Goal: Transaction & Acquisition: Book appointment/travel/reservation

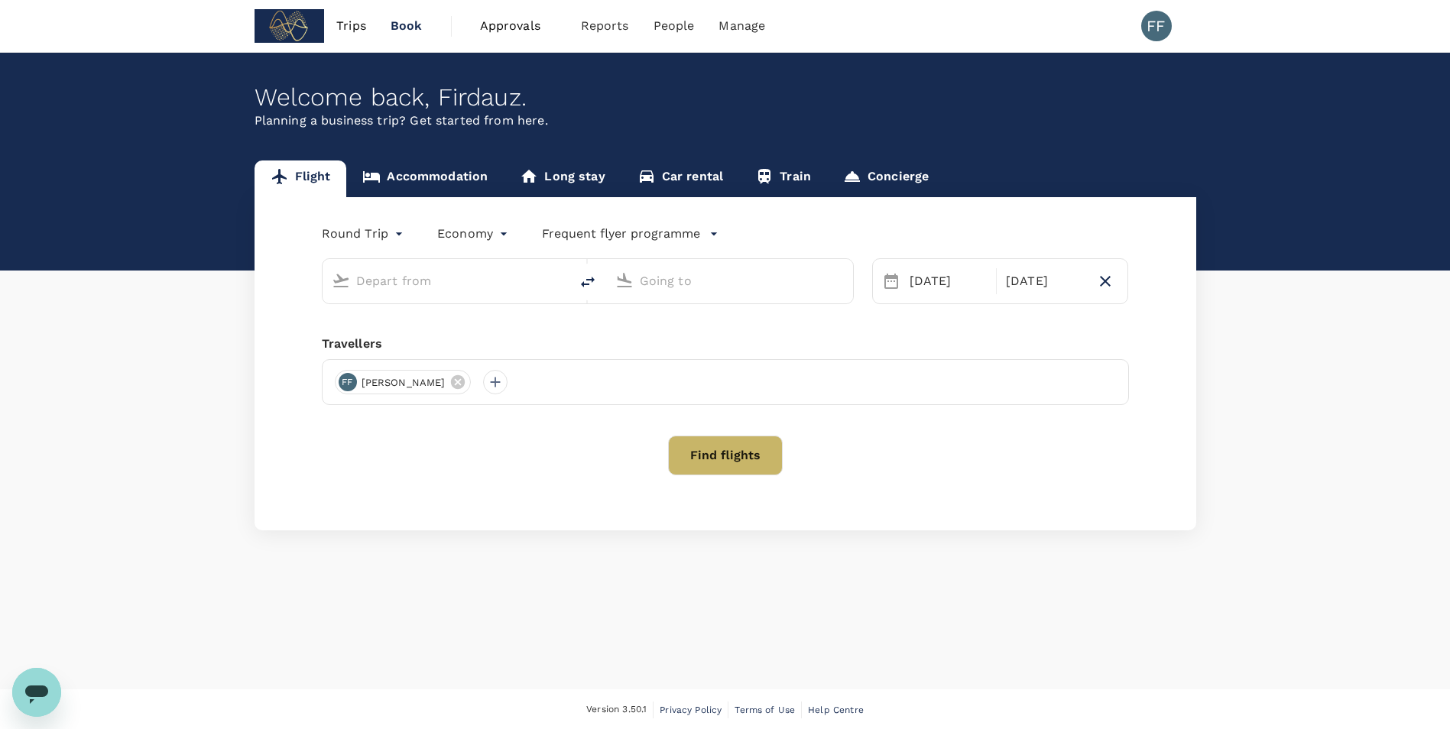
click at [415, 287] on input "text" at bounding box center [446, 281] width 181 height 24
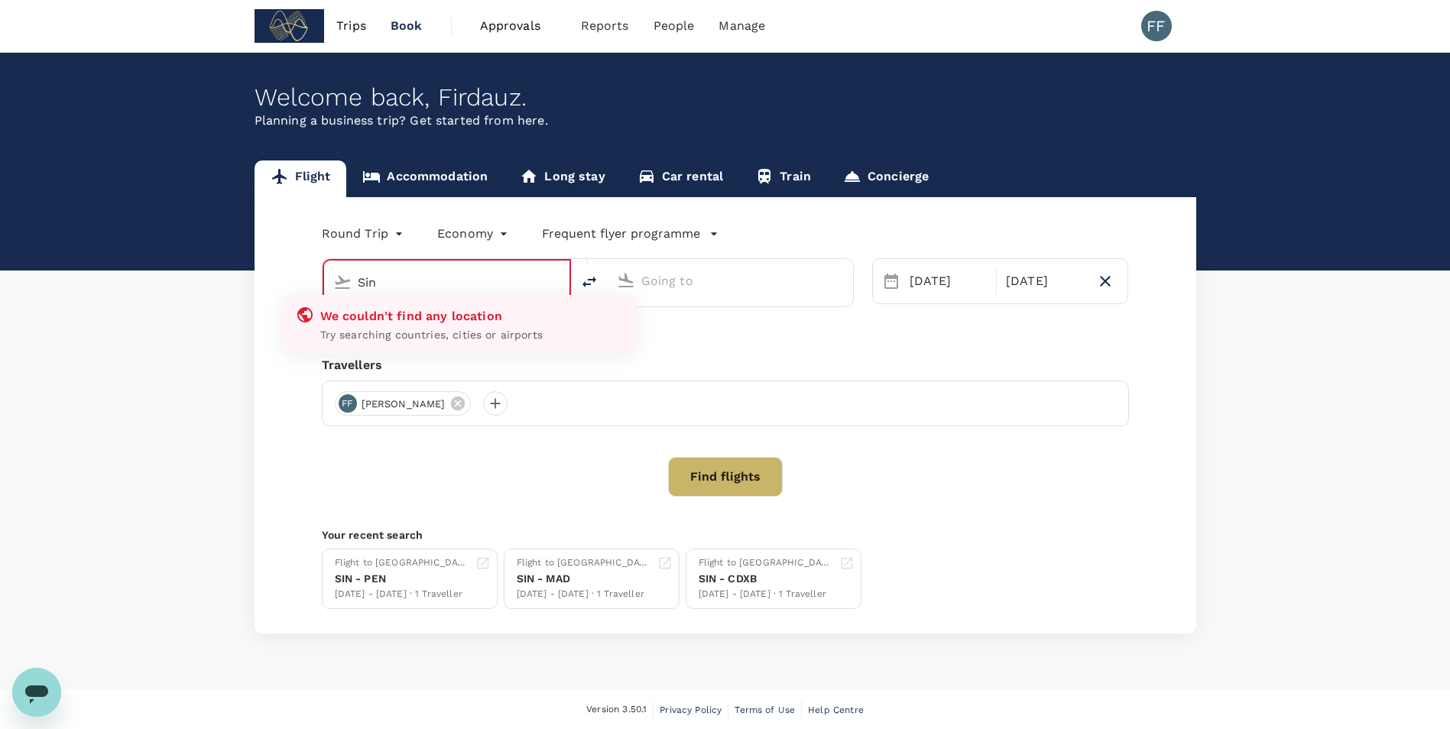
type input "Singapore Changi (SIN)"
type input "Noi Bai Intl (HAN)"
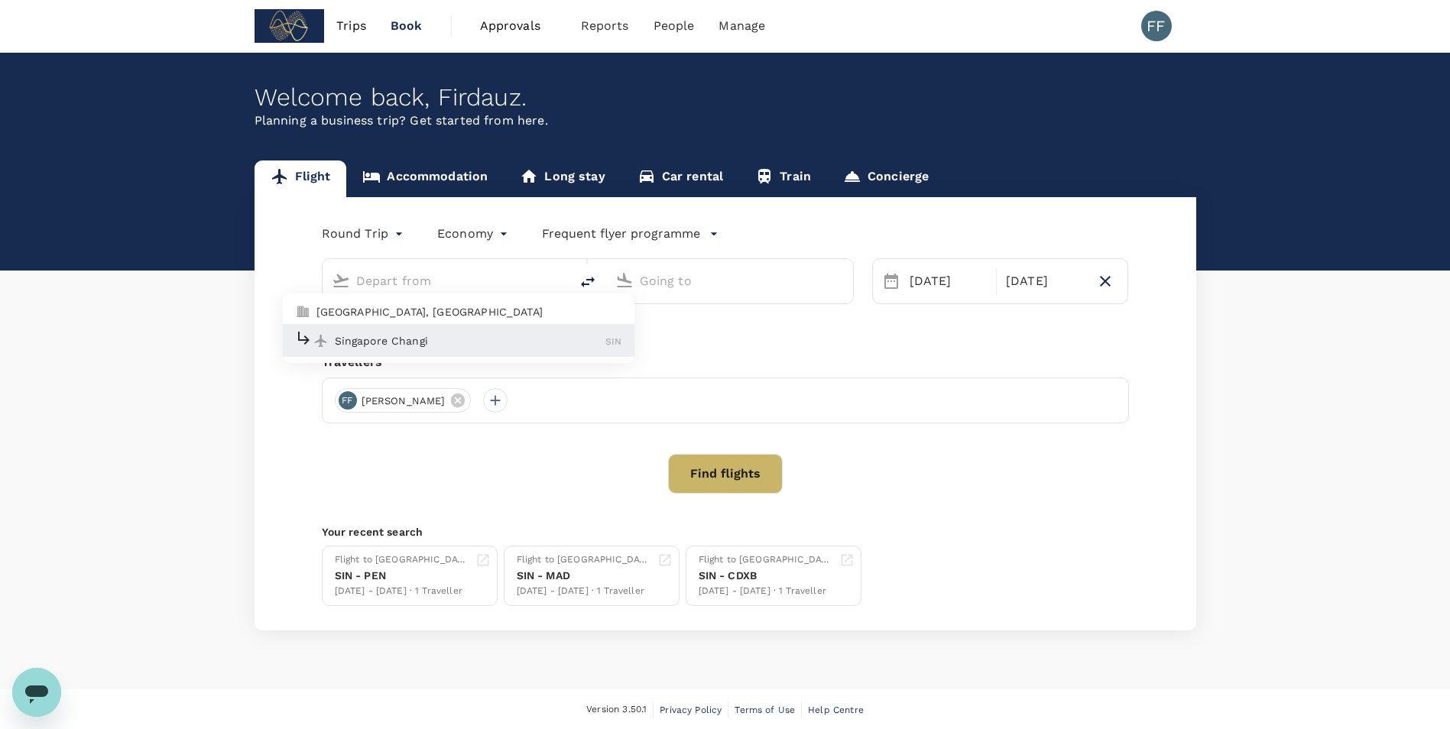
type input "Singapore Changi (SIN)"
type input "Noi Bai Intl (HAN)"
click at [397, 346] on p "Singapore Changi" at bounding box center [470, 340] width 271 height 15
type input "Singapore Changi (SIN)"
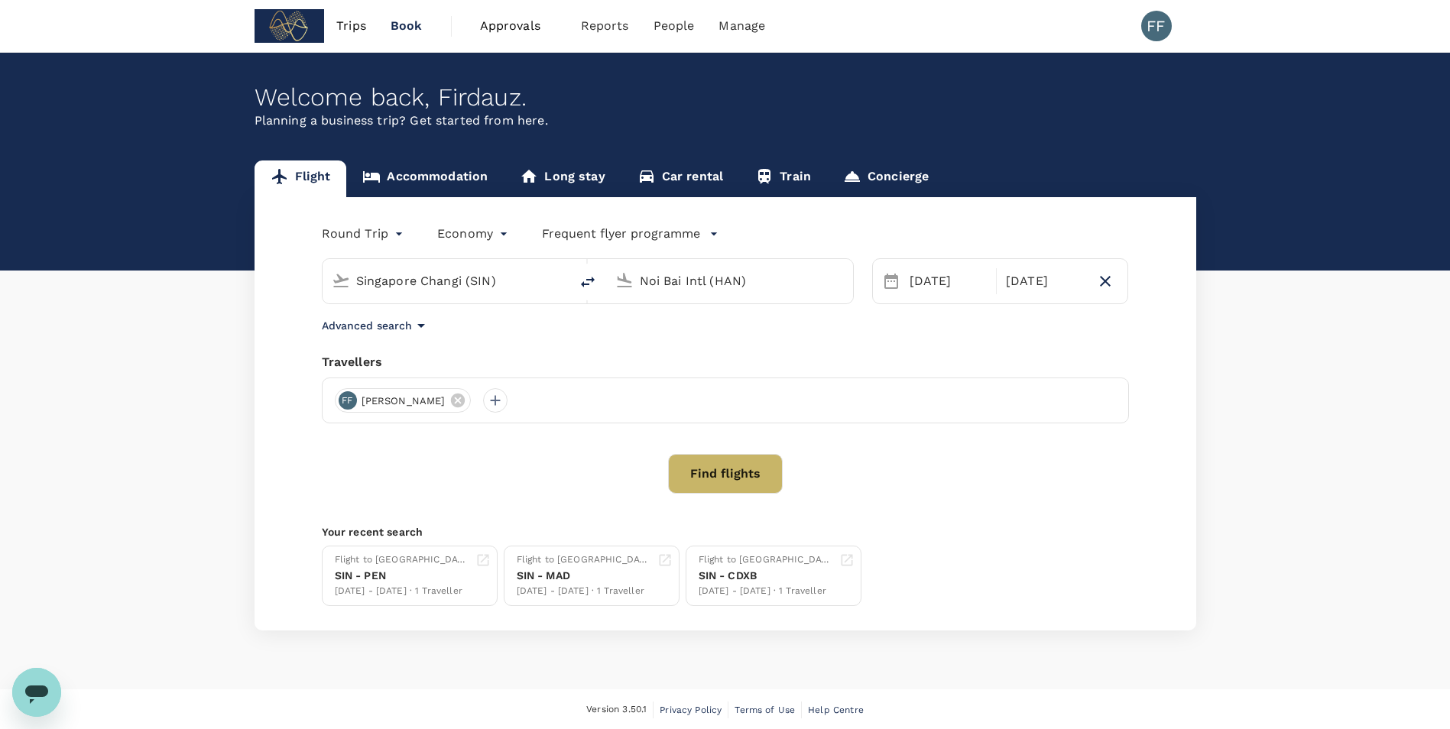
drag, startPoint x: 793, startPoint y: 278, endPoint x: 612, endPoint y: 300, distance: 181.7
click at [612, 300] on div "Noi Bai Intl (HAN)" at bounding box center [729, 281] width 247 height 44
click at [658, 316] on p "[GEOGRAPHIC_DATA], [GEOGRAPHIC_DATA]" at bounding box center [753, 311] width 306 height 15
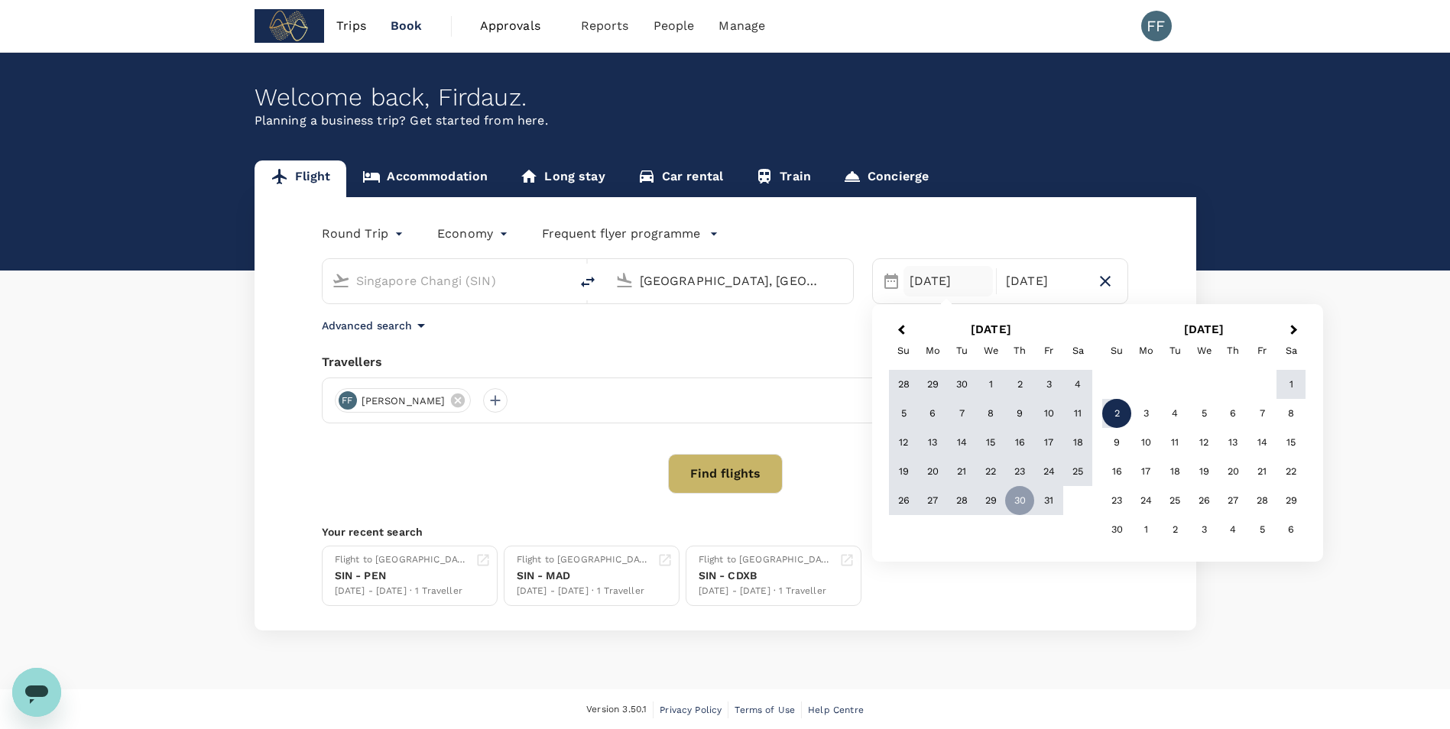
type input "[GEOGRAPHIC_DATA], [GEOGRAPHIC_DATA] (any)"
click at [717, 465] on button "Find flights" at bounding box center [725, 474] width 115 height 40
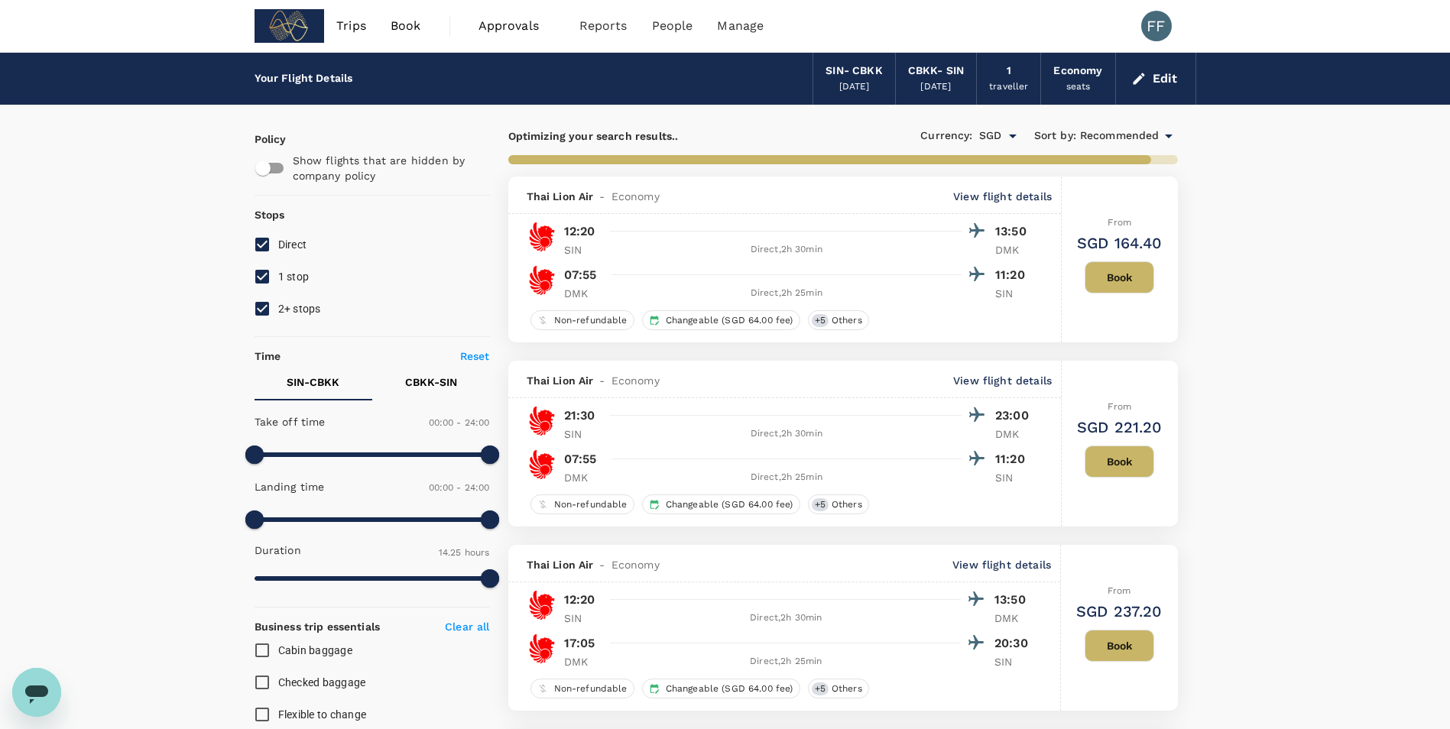
type input "1010"
